Goal: Check status

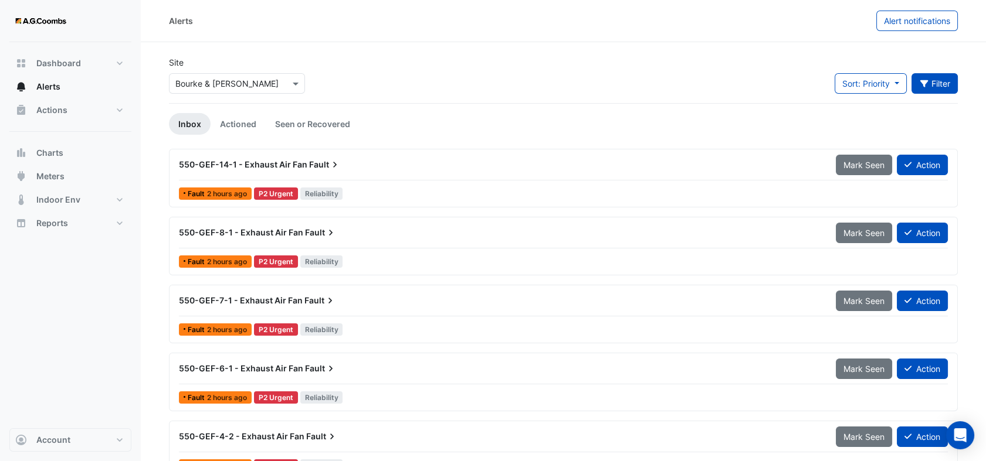
click at [940, 87] on button "Filter" at bounding box center [934, 83] width 47 height 21
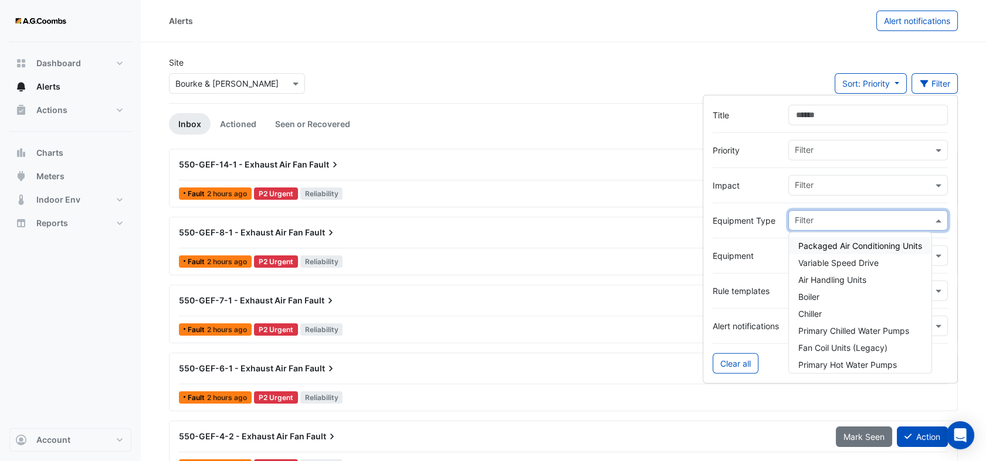
click at [846, 220] on input "text" at bounding box center [863, 222] width 138 height 12
click at [818, 276] on span "Air Handling Units" at bounding box center [832, 280] width 68 height 10
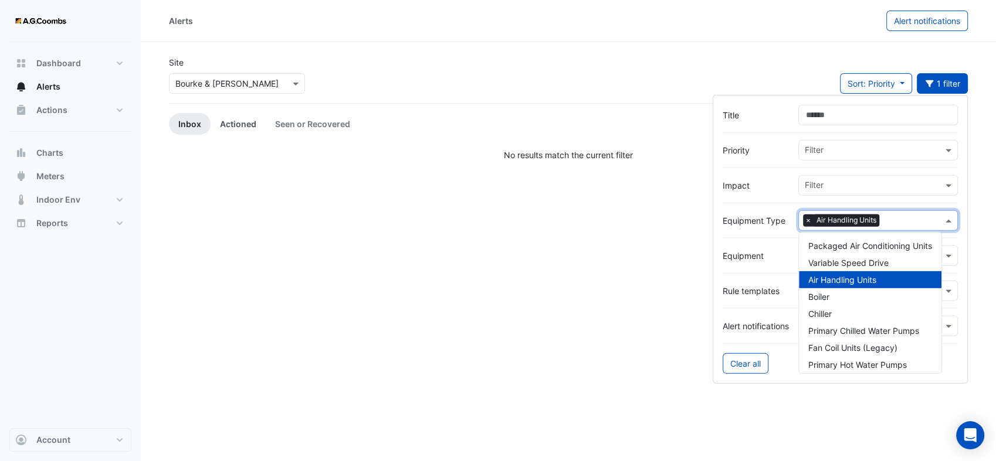
click at [252, 127] on link "Actioned" at bounding box center [237, 124] width 55 height 22
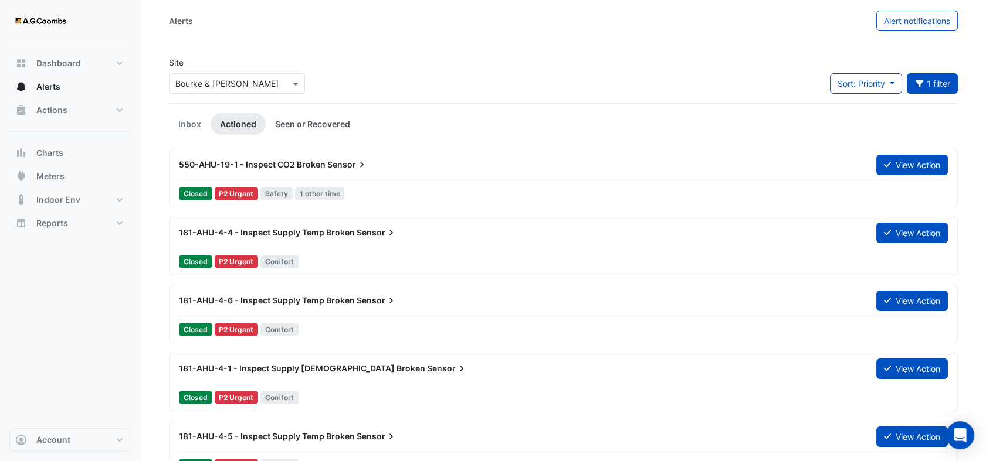
click at [319, 125] on link "Seen or Recovered" at bounding box center [313, 124] width 94 height 22
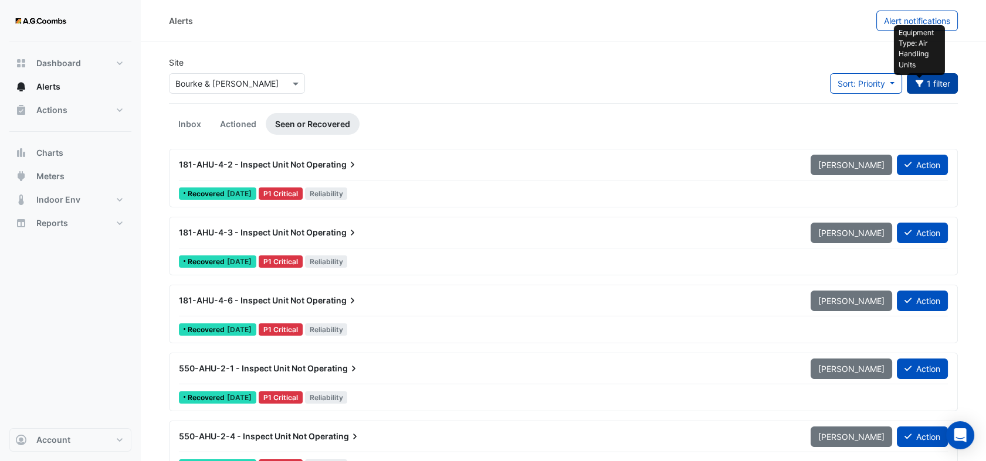
click at [921, 80] on icon "button" at bounding box center [919, 83] width 8 height 7
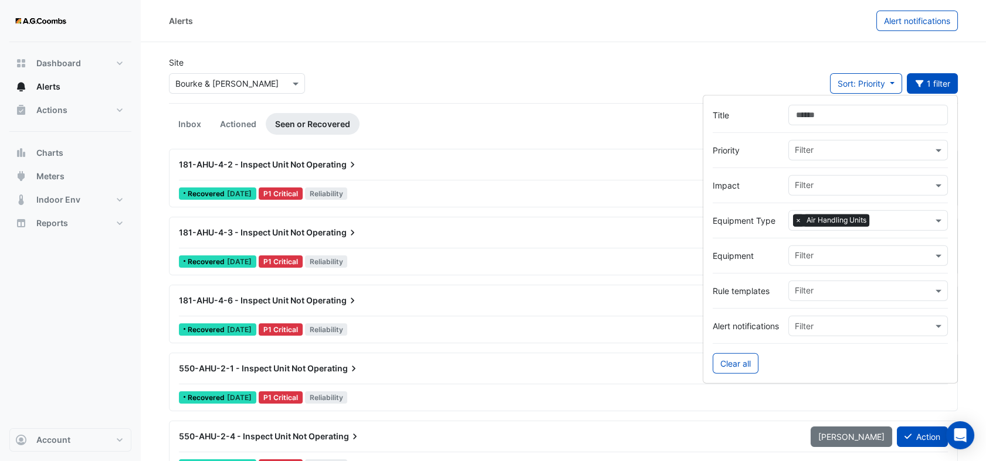
click at [797, 220] on span "×" at bounding box center [798, 221] width 11 height 12
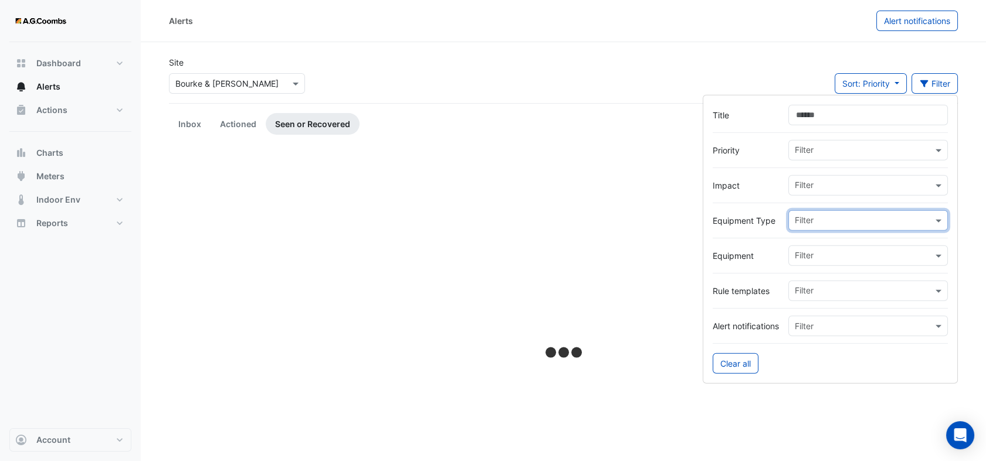
click at [887, 188] on input "text" at bounding box center [863, 187] width 138 height 12
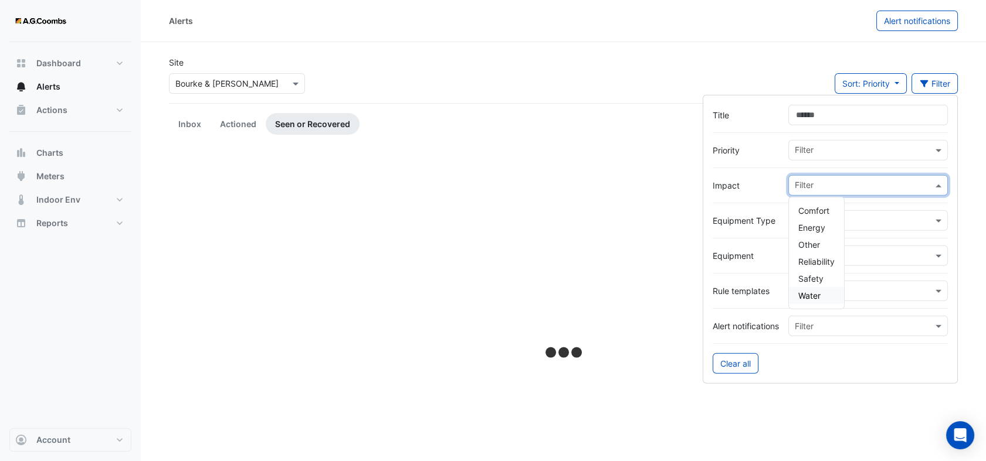
click at [811, 294] on span "Water" at bounding box center [809, 296] width 22 height 10
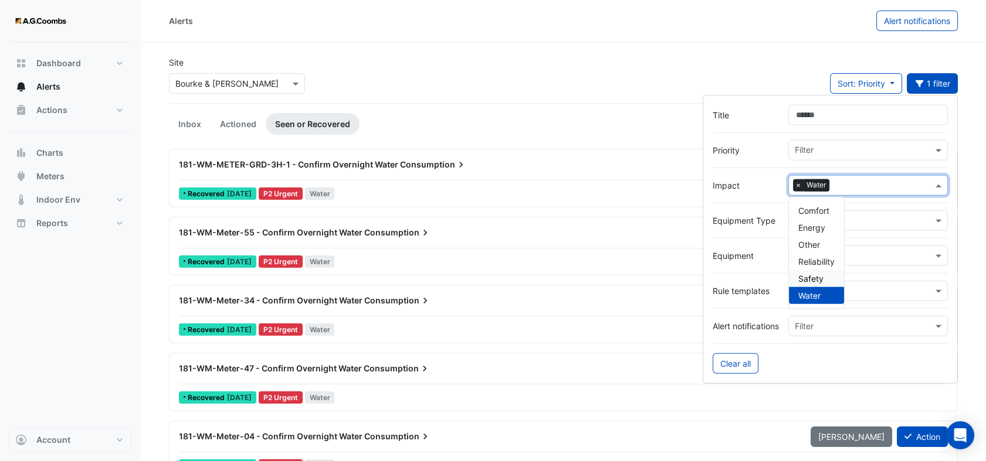
click at [225, 230] on span "181-WM-Meter-55 - Confirm Overnight Water" at bounding box center [271, 232] width 184 height 10
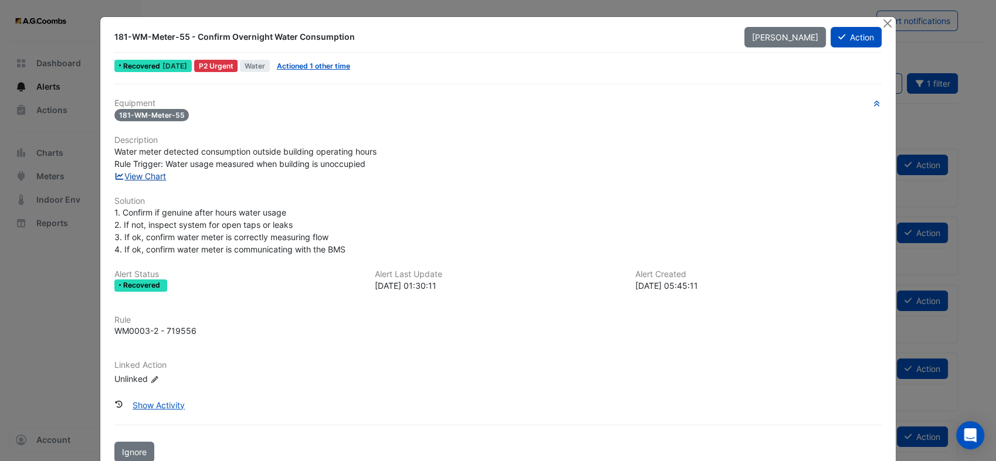
click at [150, 177] on link "View Chart" at bounding box center [140, 176] width 52 height 10
